Goal: Obtain resource: Download file/media

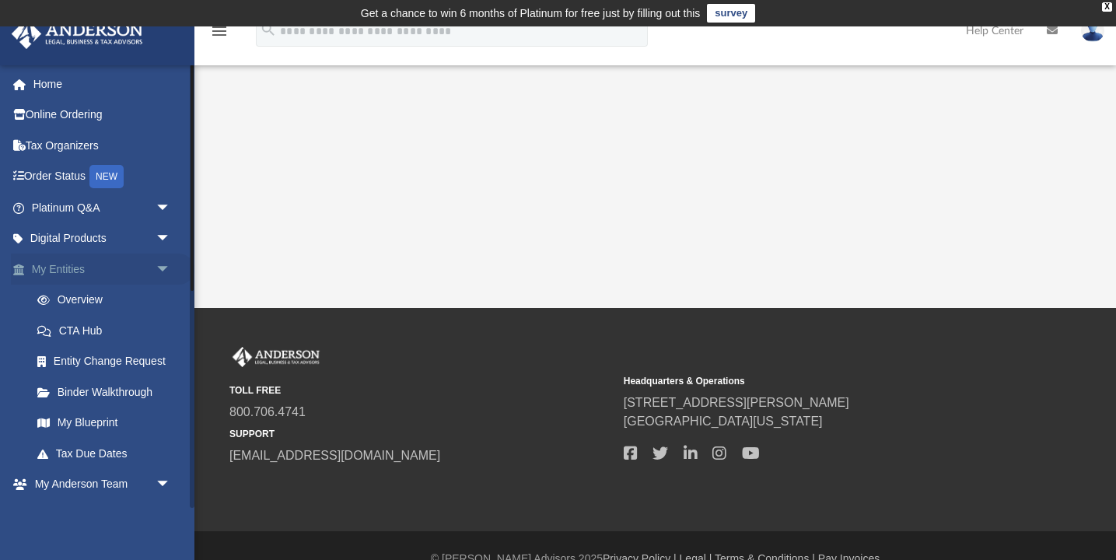
click at [165, 269] on span "arrow_drop_down" at bounding box center [171, 270] width 31 height 32
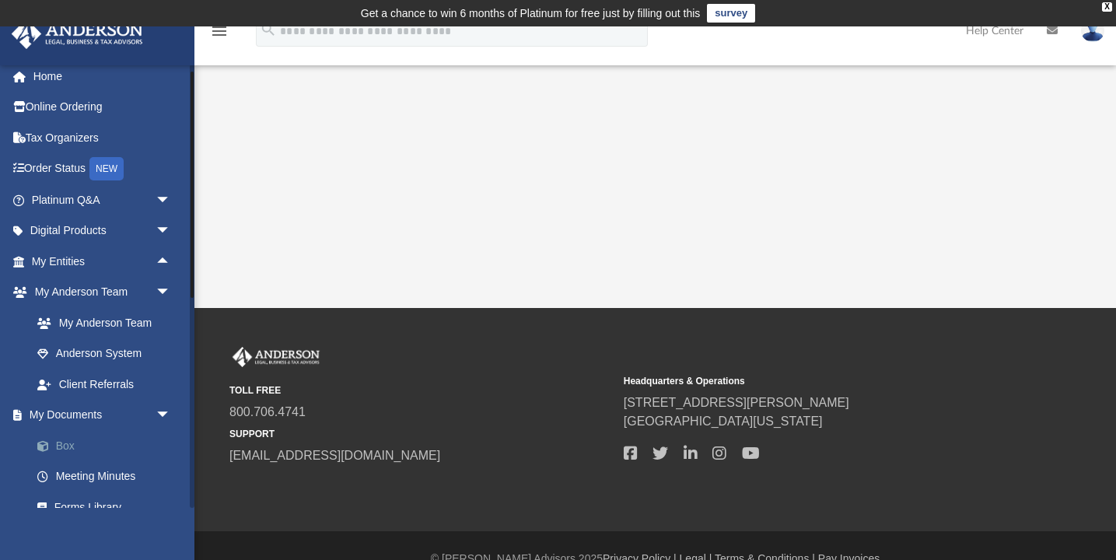
scroll to position [5, 0]
click at [68, 439] on link "Box" at bounding box center [108, 447] width 173 height 31
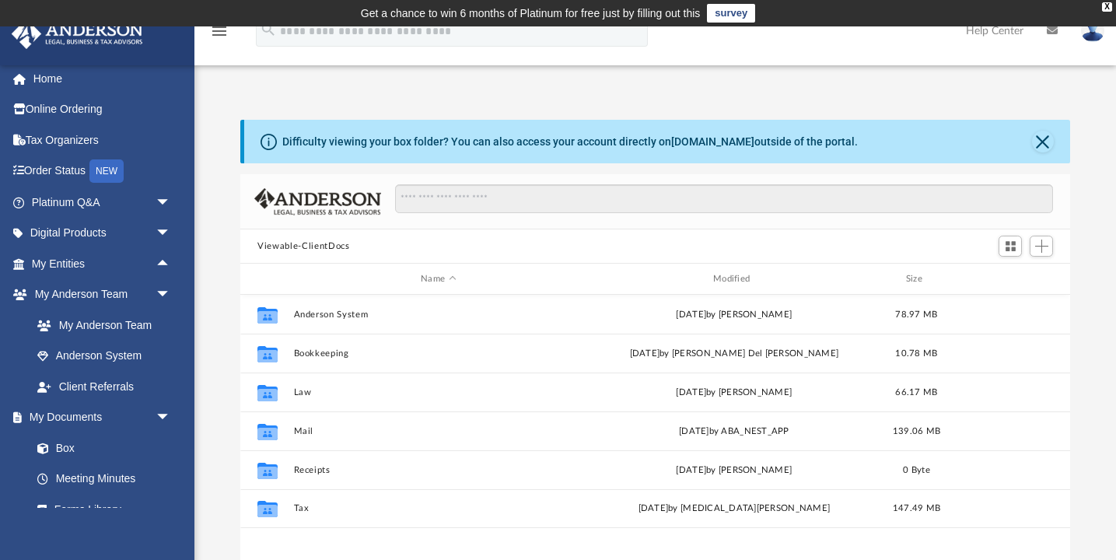
scroll to position [354, 829]
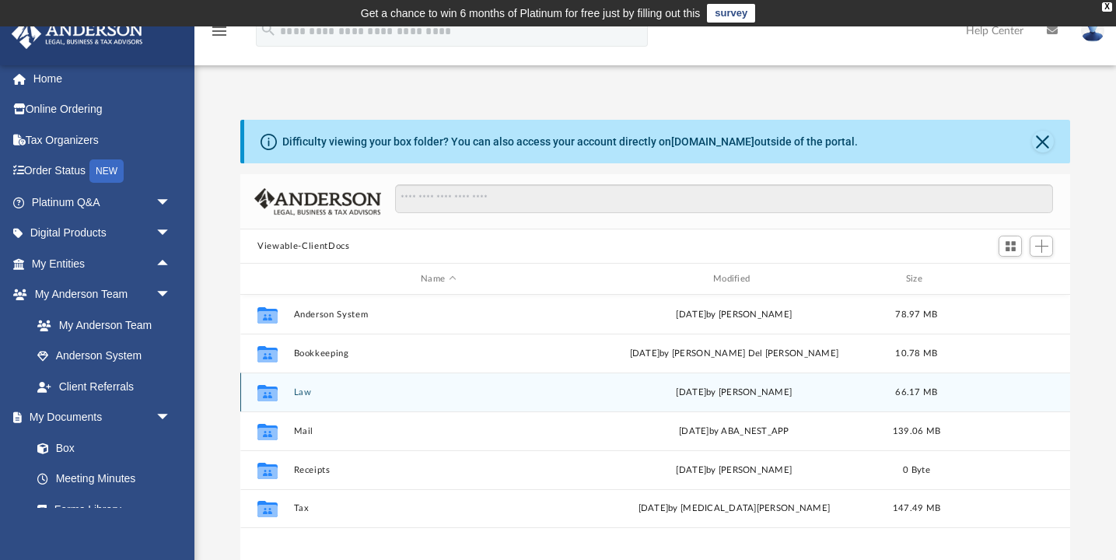
click at [305, 390] on button "Law" at bounding box center [438, 392] width 289 height 10
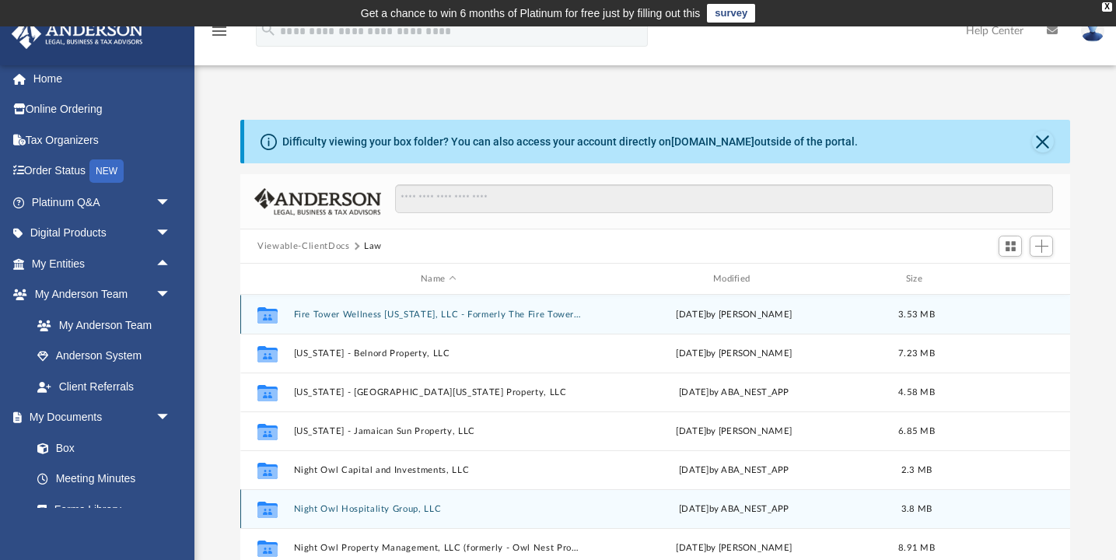
scroll to position [38, 0]
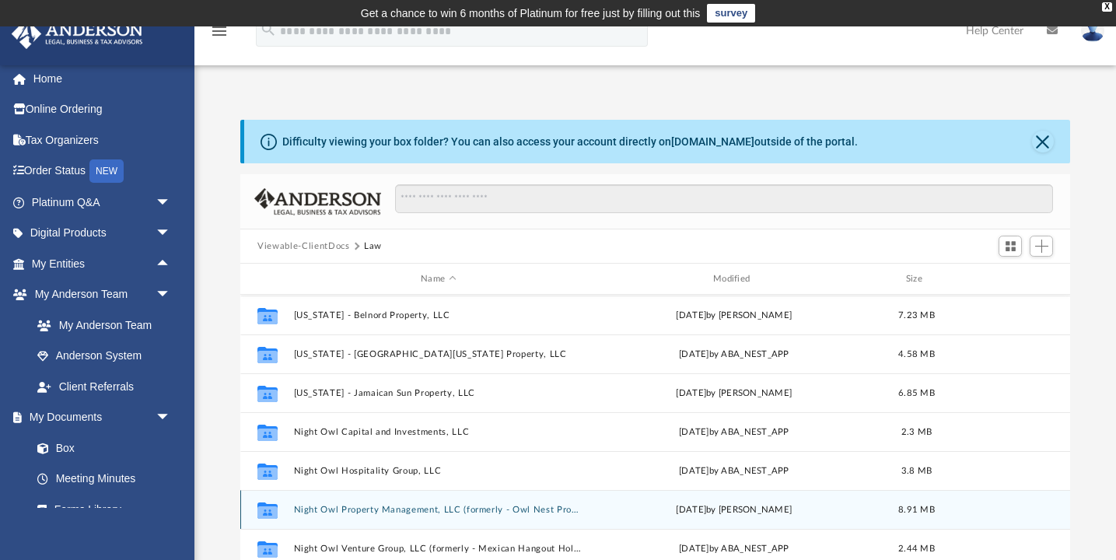
click at [387, 513] on button "Night Owl Property Management​, LLC (formerly - Owl Nest Property Management, L…" at bounding box center [438, 510] width 289 height 10
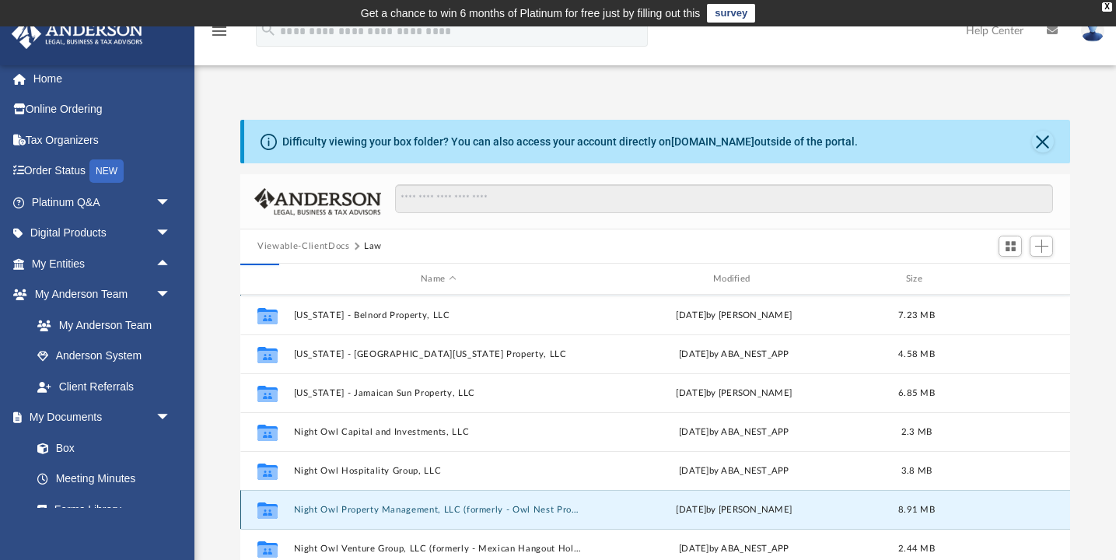
scroll to position [0, 0]
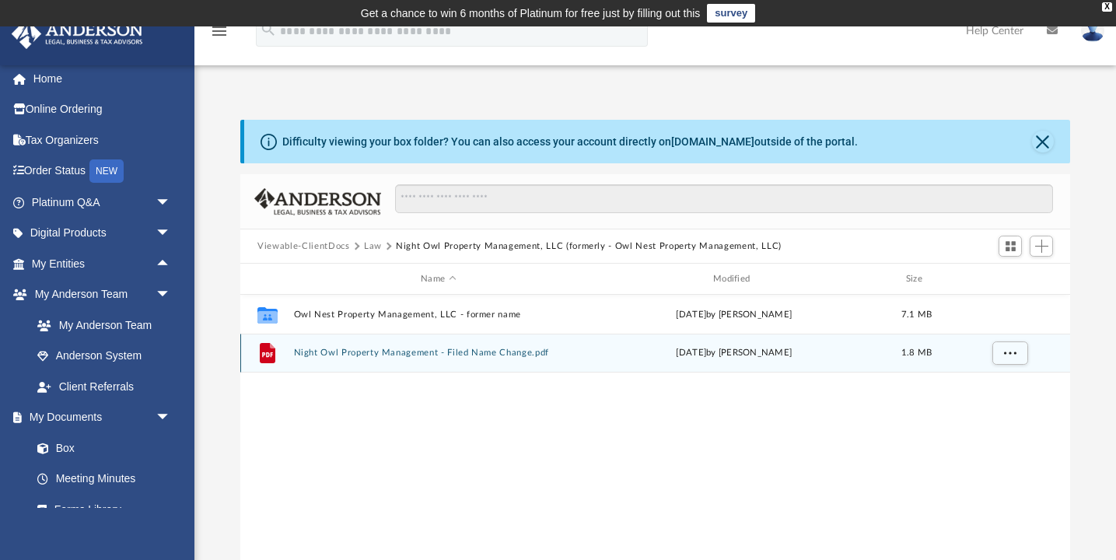
click at [445, 353] on button "Night Owl Property Management - Filed Name Change.pdf" at bounding box center [438, 353] width 289 height 10
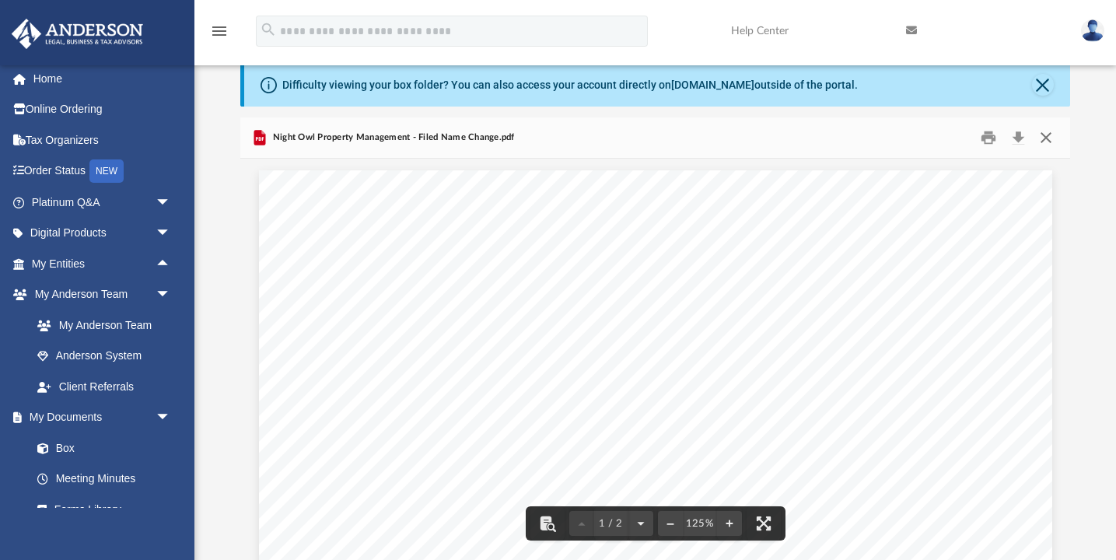
click at [1047, 138] on button "Close" at bounding box center [1045, 138] width 28 height 24
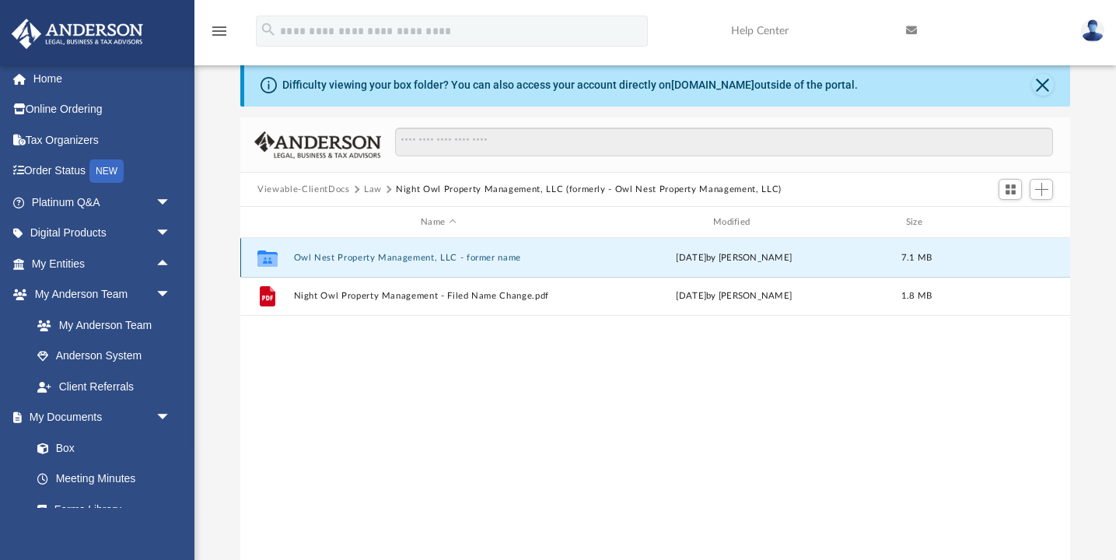
click at [373, 262] on button "Owl Nest Property Management, LLC - former name" at bounding box center [438, 258] width 289 height 10
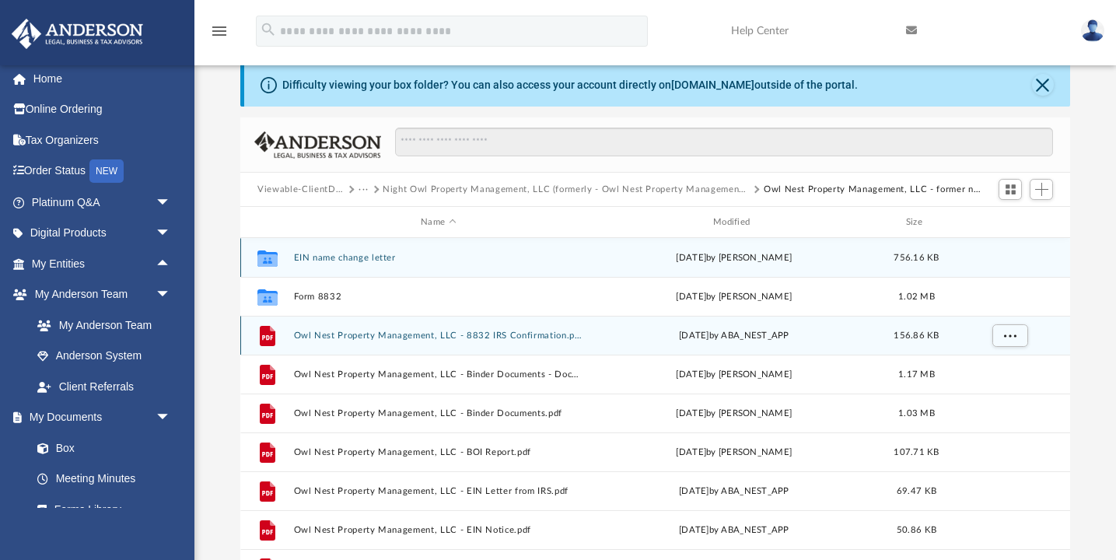
scroll to position [28, 0]
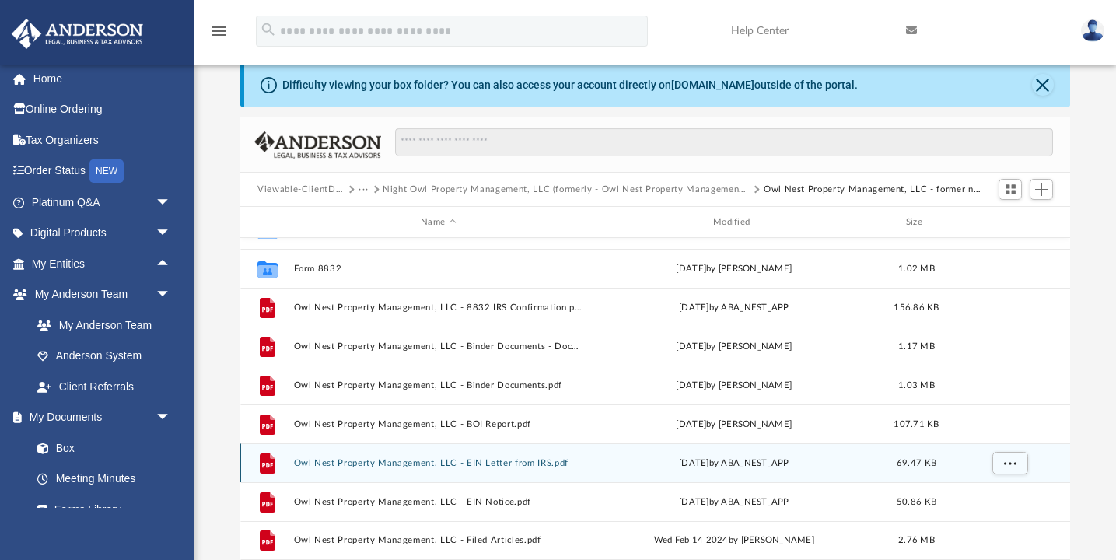
click at [453, 465] on button "Owl Nest Property Management, LLC - EIN Letter from IRS.pdf" at bounding box center [438, 463] width 289 height 10
